Goal: Information Seeking & Learning: Find specific fact

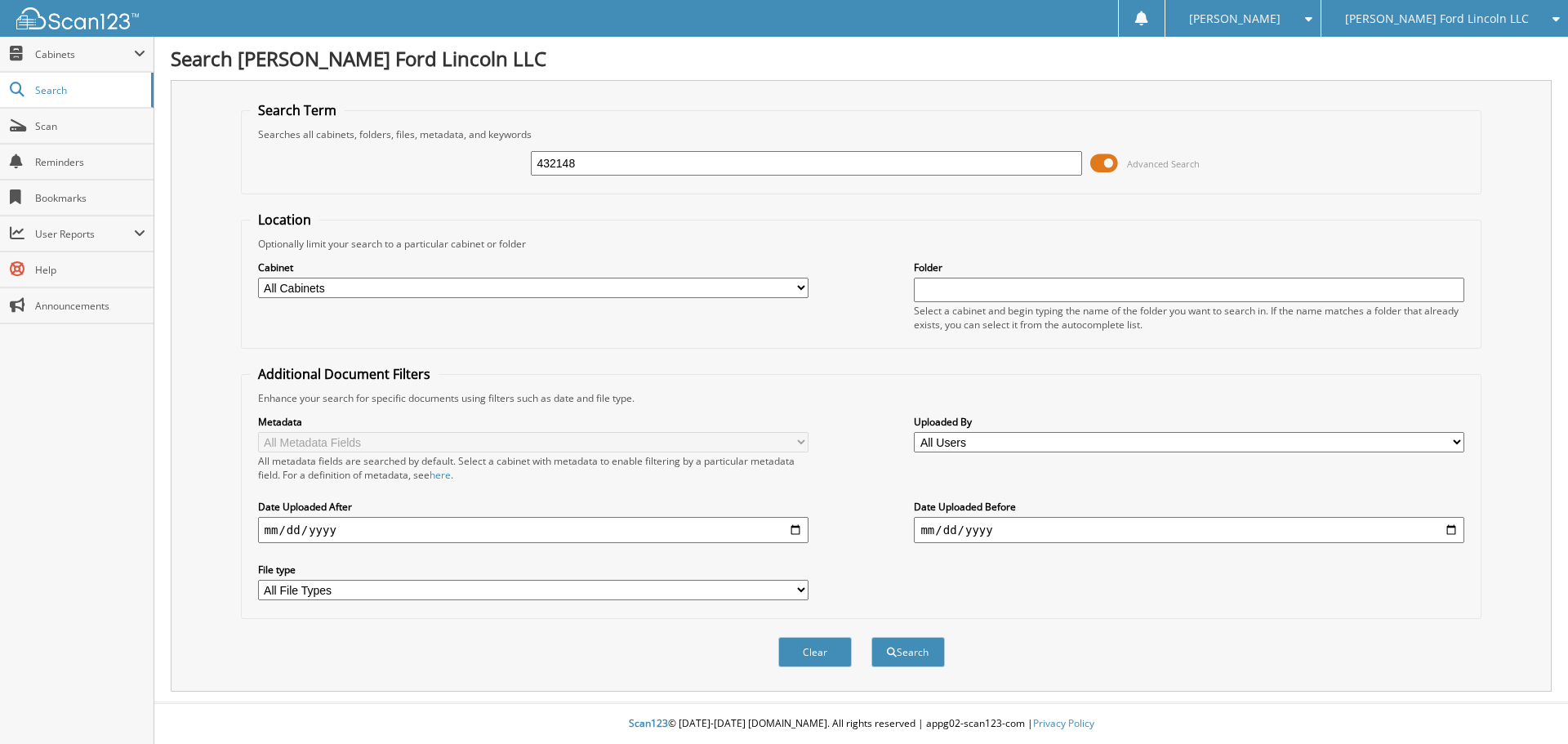
type input "432148"
click at [872, 637] on button "Search" at bounding box center [908, 652] width 73 height 30
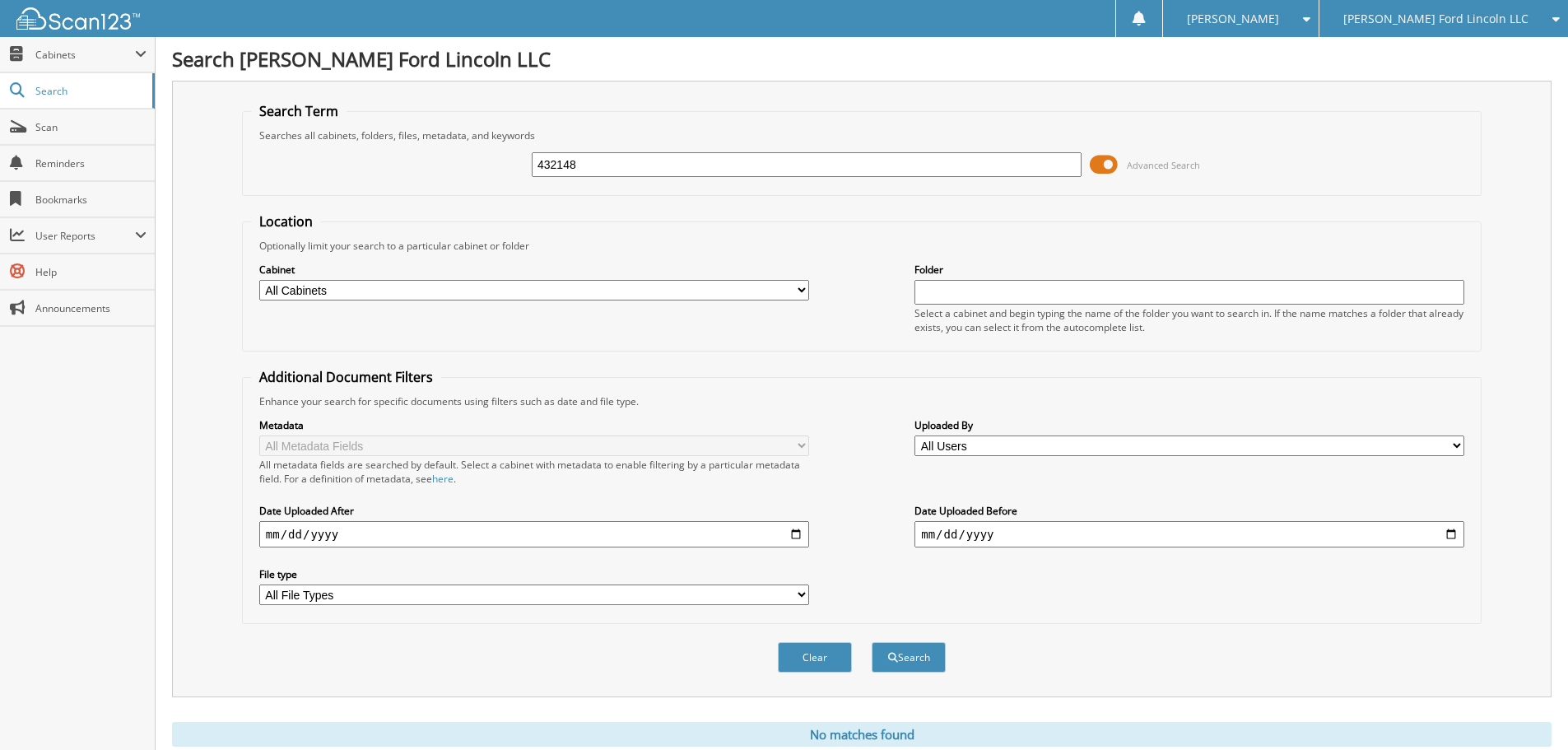
click at [1097, 168] on span at bounding box center [1103, 164] width 28 height 25
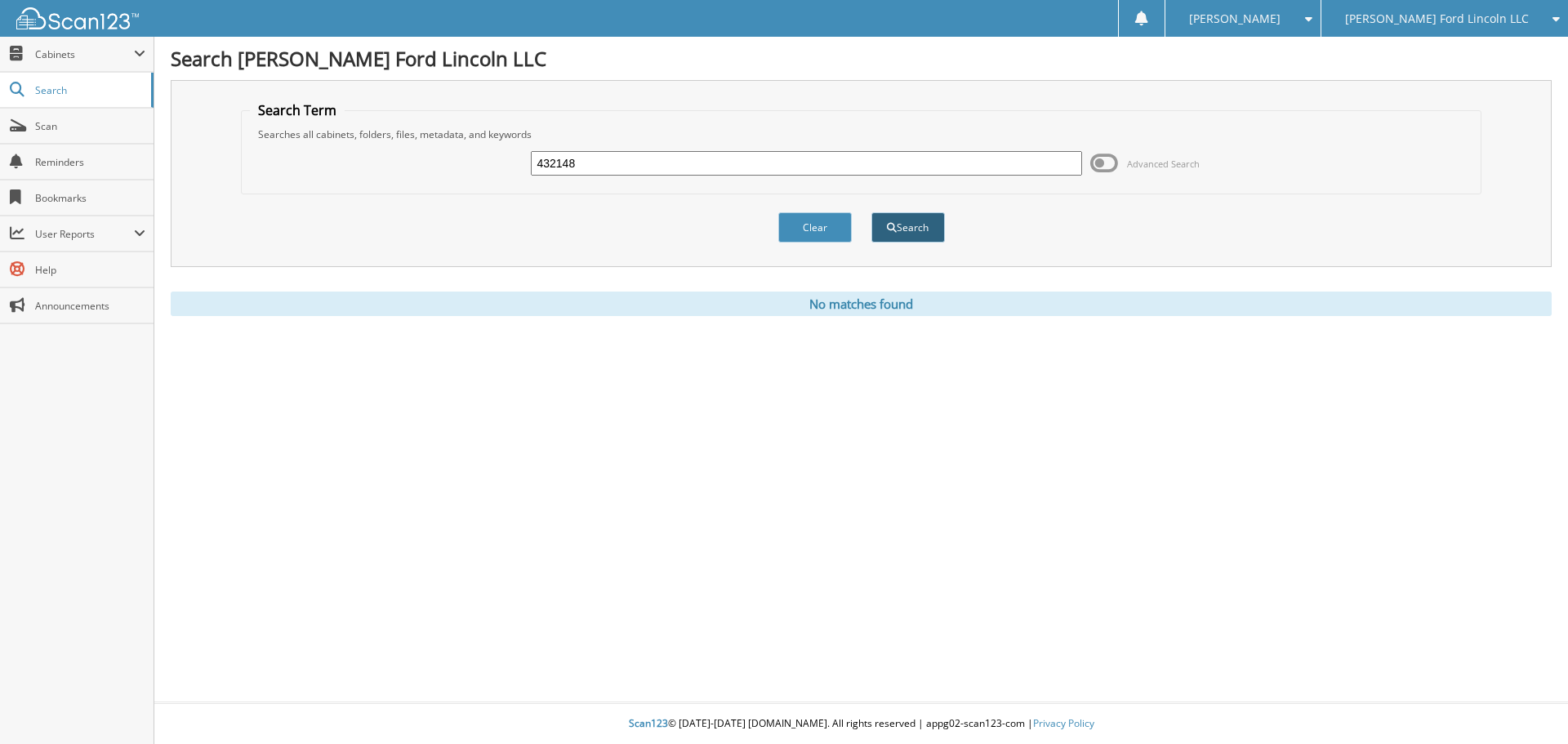
click at [908, 227] on button "Search" at bounding box center [908, 227] width 73 height 30
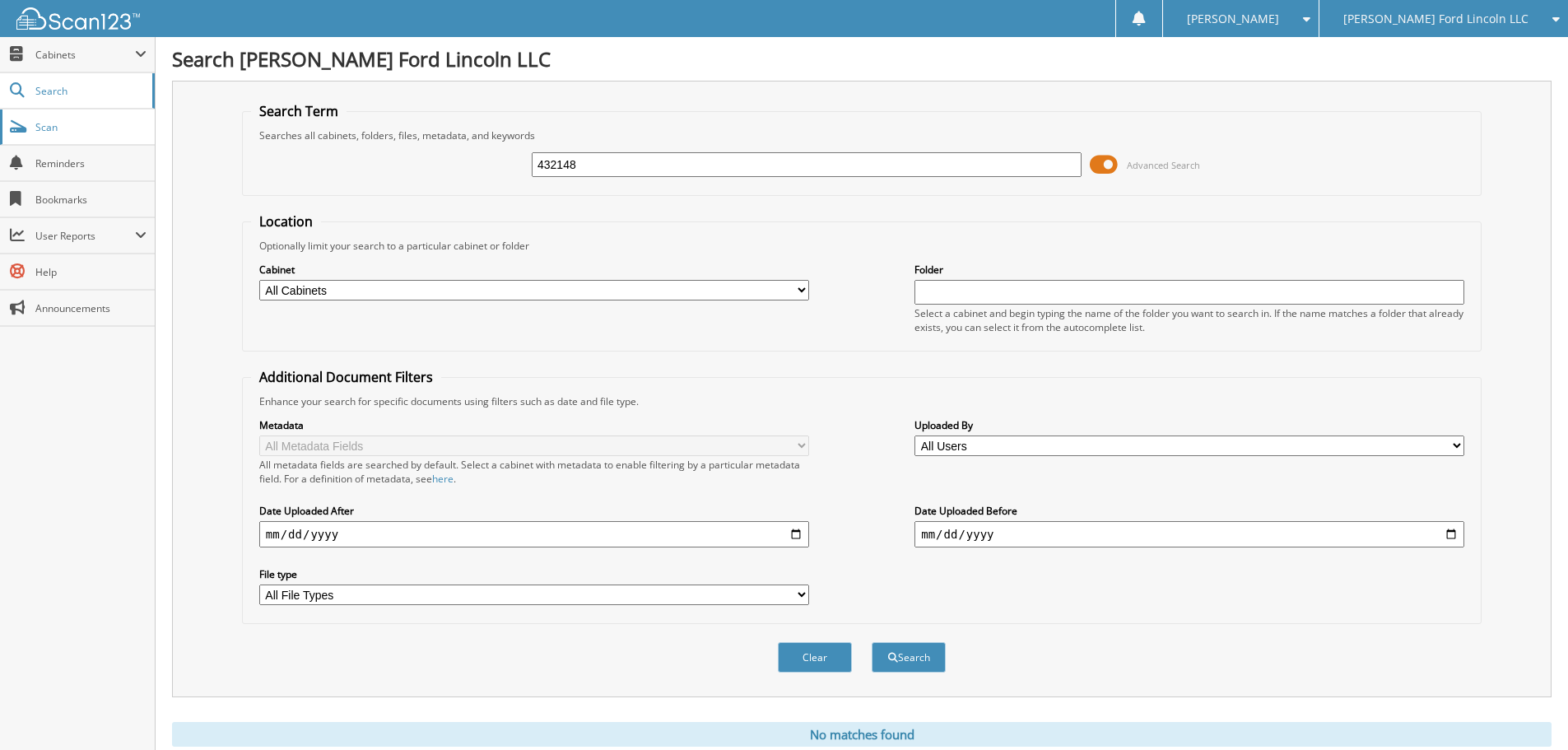
click at [64, 122] on span "Scan" at bounding box center [91, 127] width 111 height 14
